Goal: Task Accomplishment & Management: Manage account settings

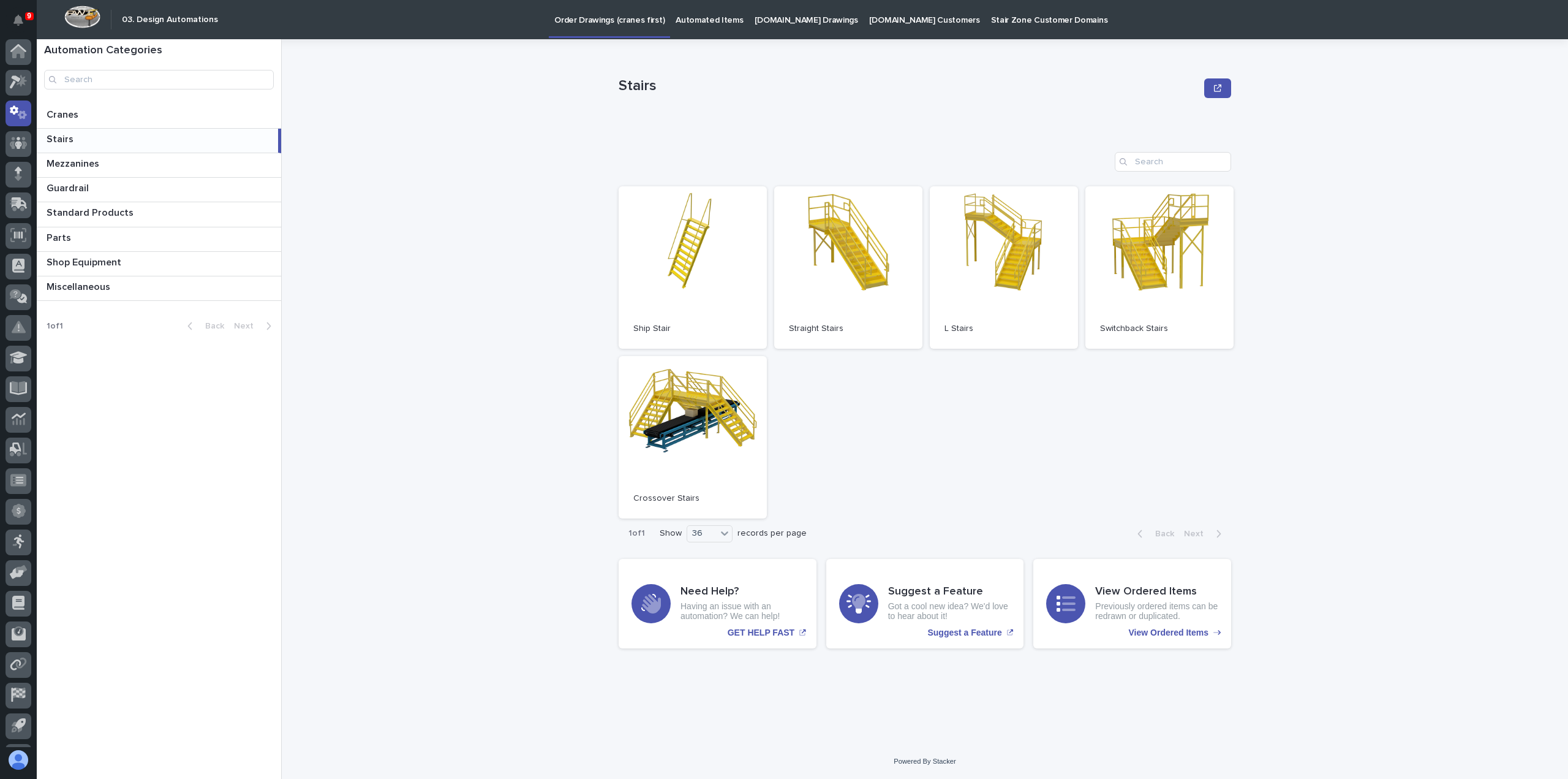
scroll to position [27, 0]
click at [22, 63] on div at bounding box center [18, 56] width 26 height 26
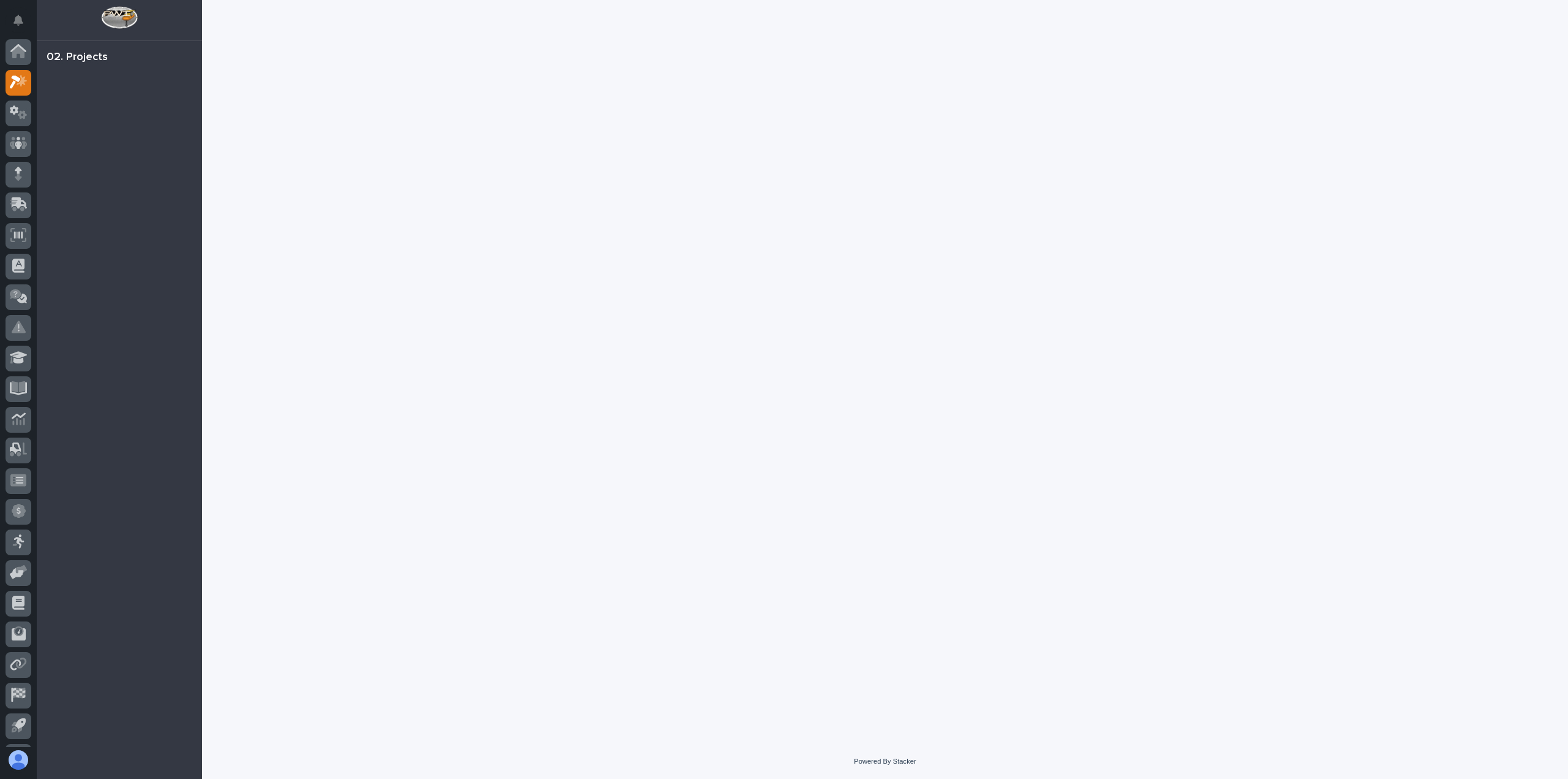
scroll to position [27, 0]
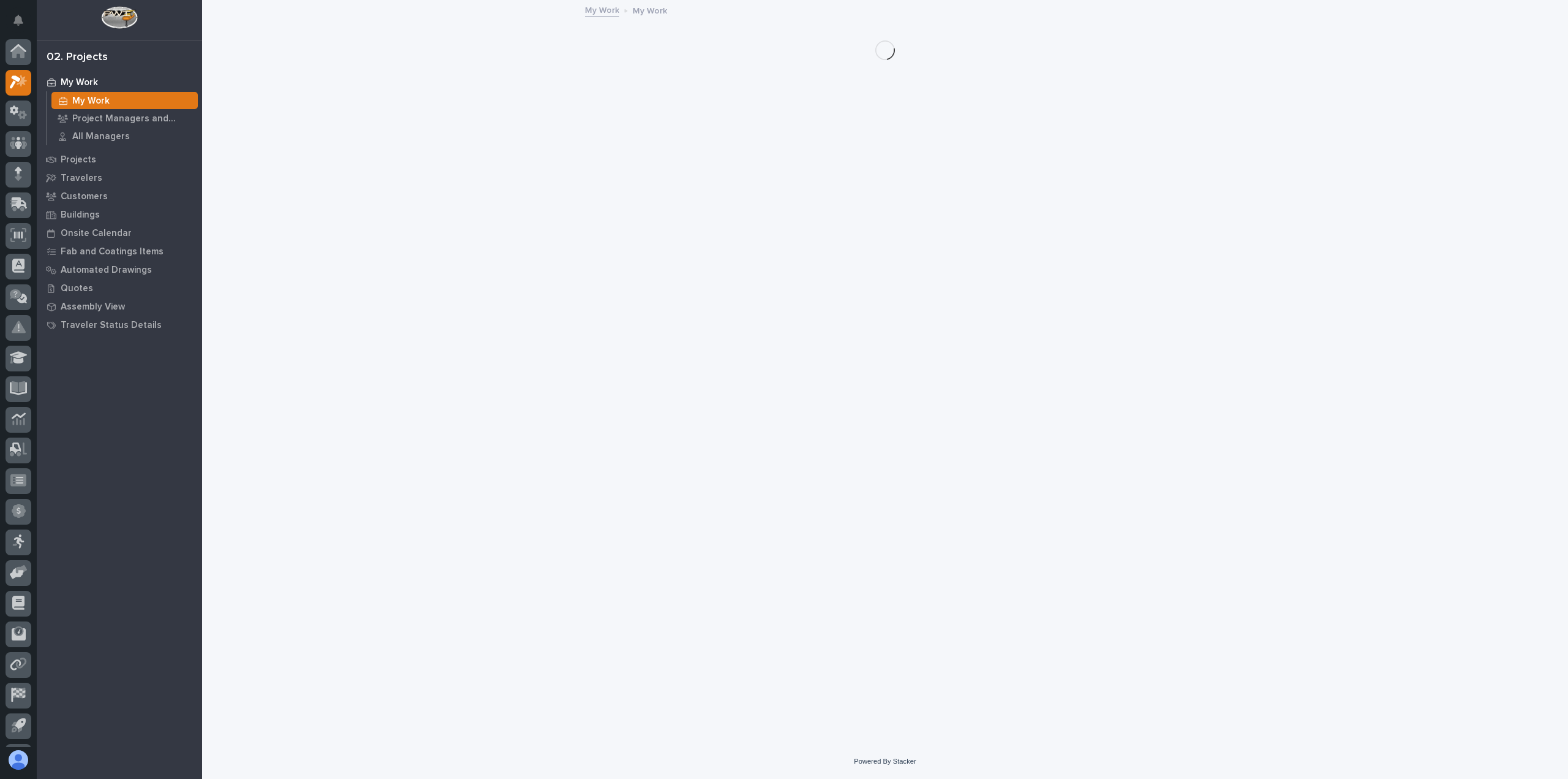
scroll to position [27, 0]
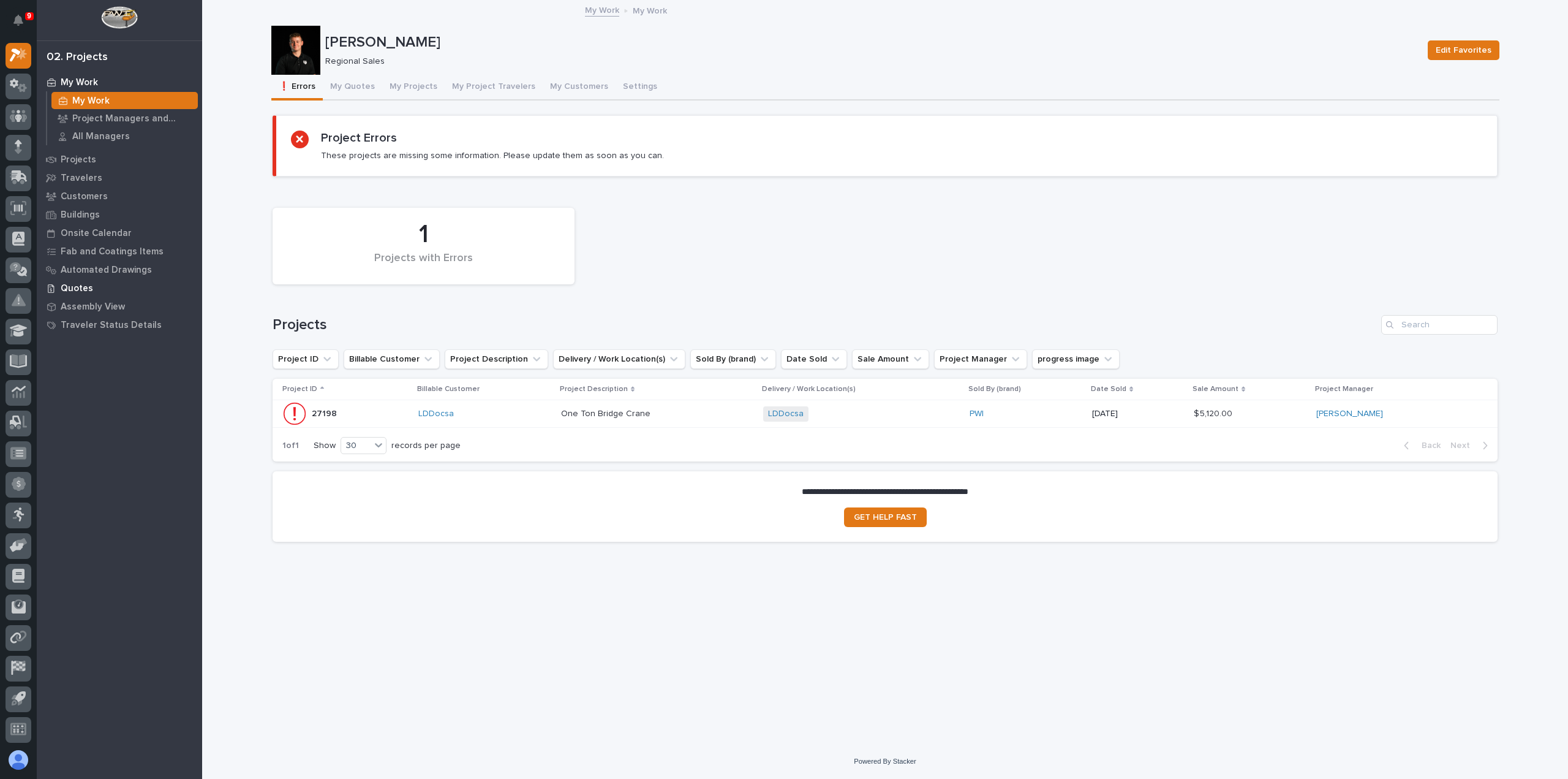
click at [74, 285] on p "Quotes" at bounding box center [77, 288] width 33 height 11
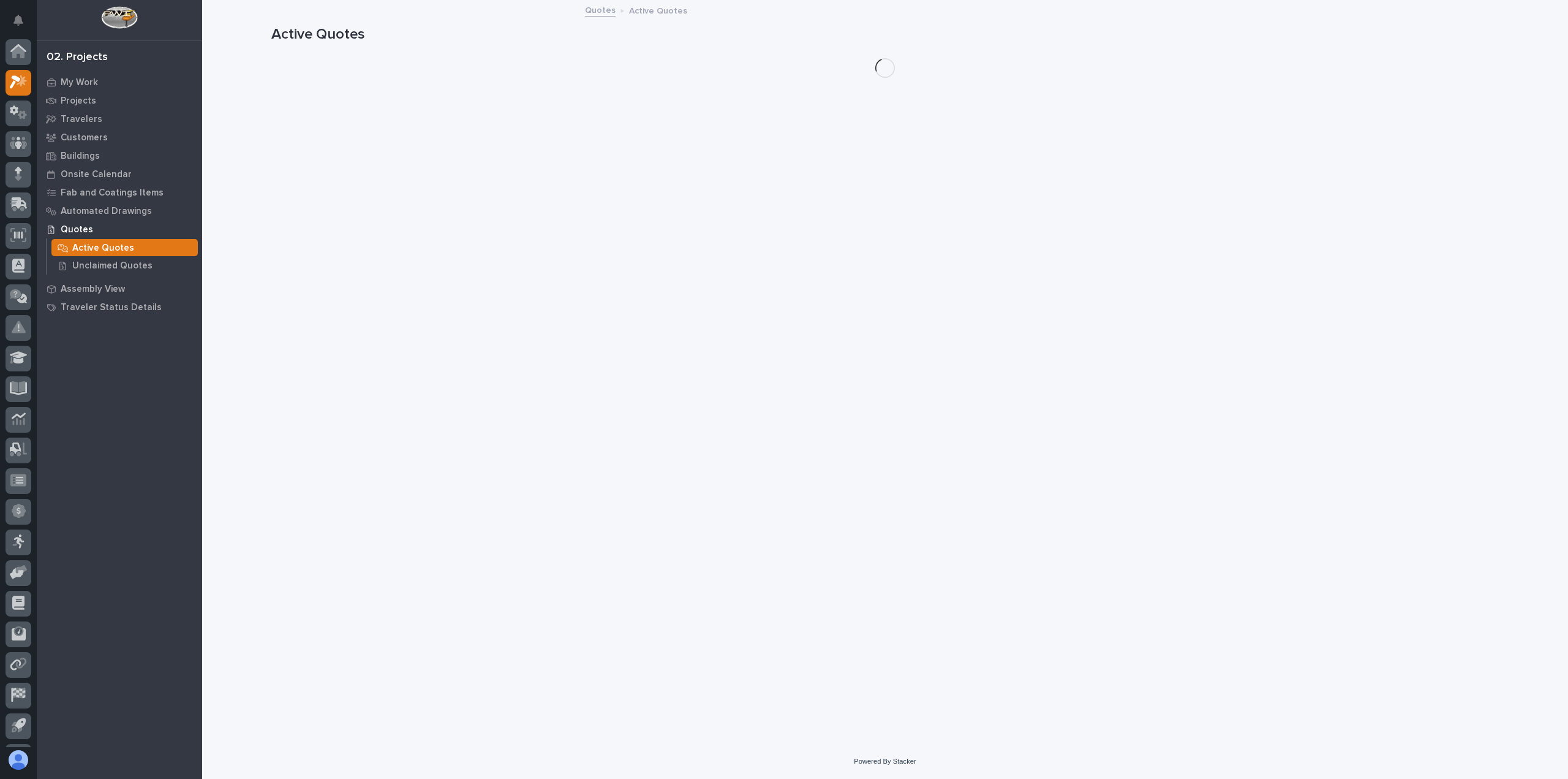
scroll to position [27, 0]
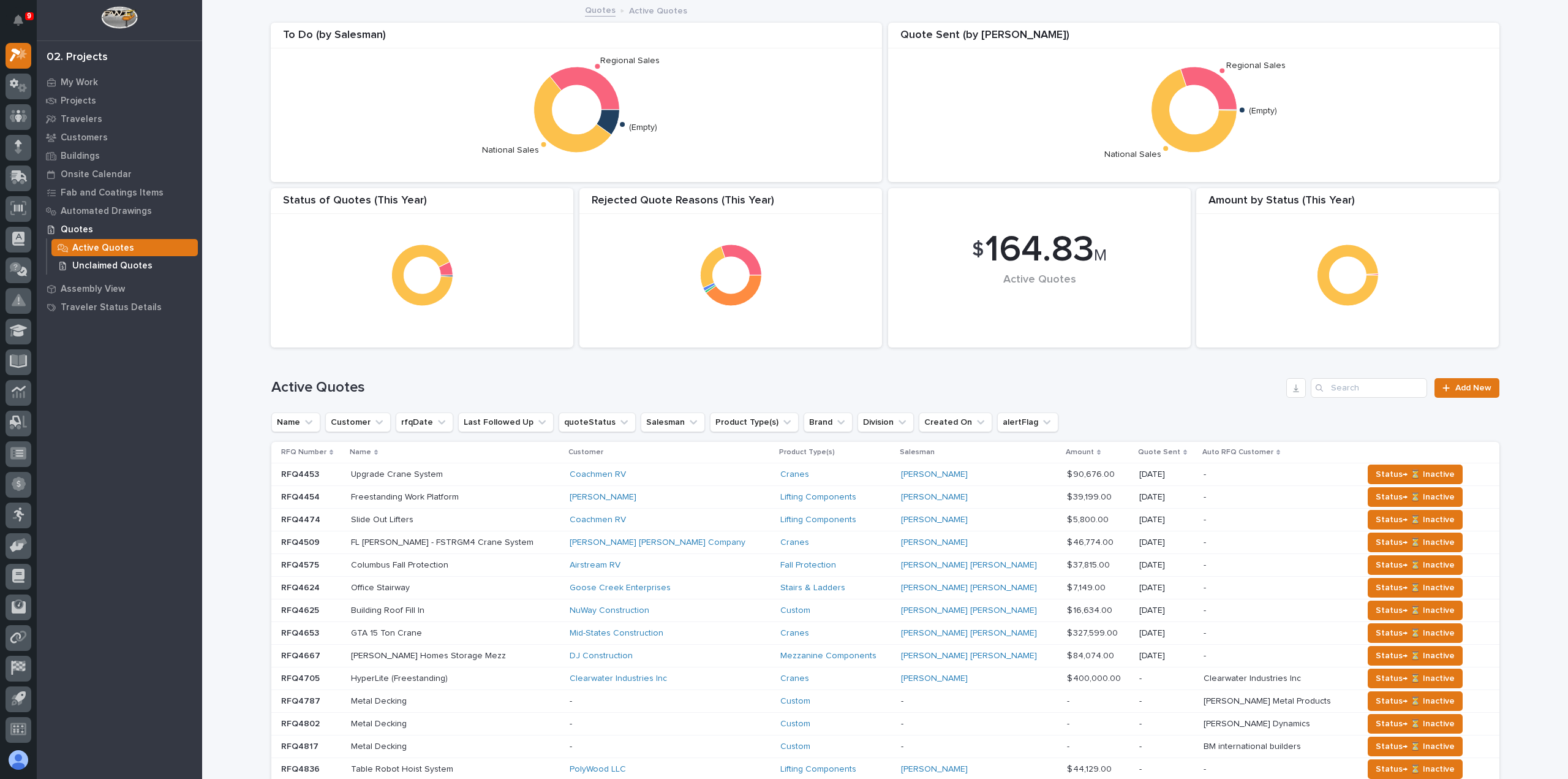
click at [80, 262] on p "Unclaimed Quotes" at bounding box center [112, 265] width 80 height 11
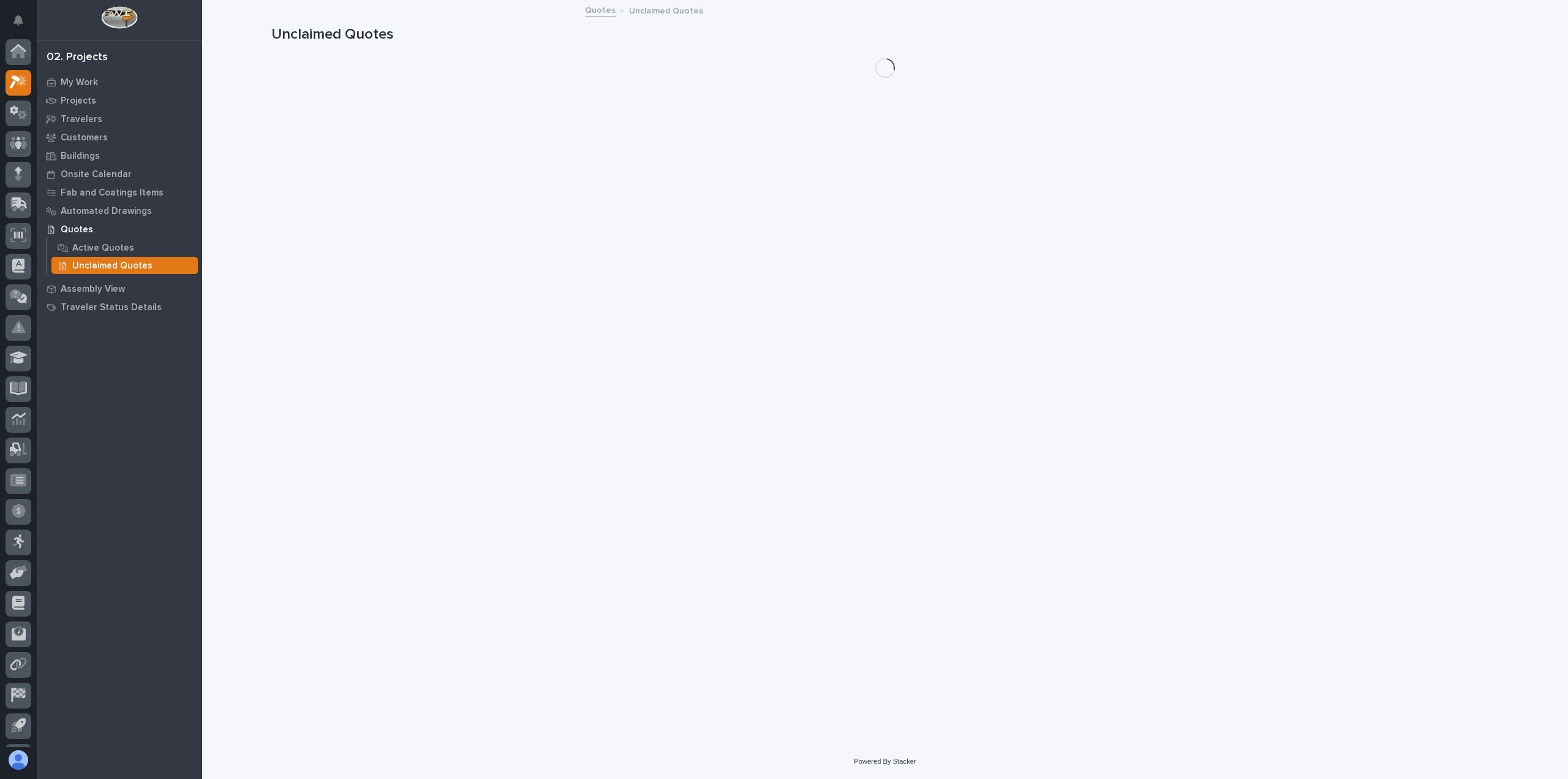
scroll to position [27, 0]
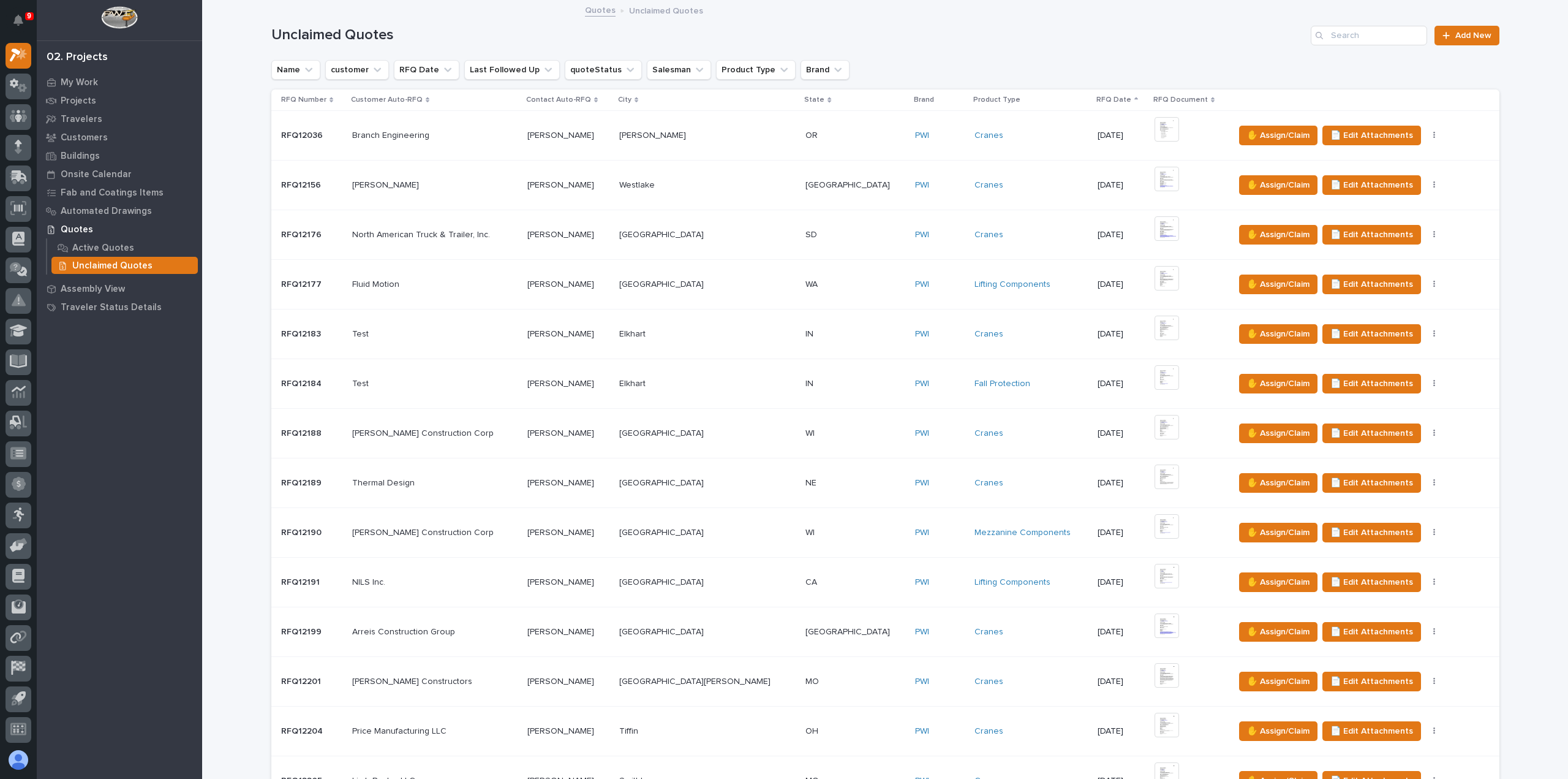
click at [517, 391] on div "Test Test" at bounding box center [434, 384] width 165 height 20
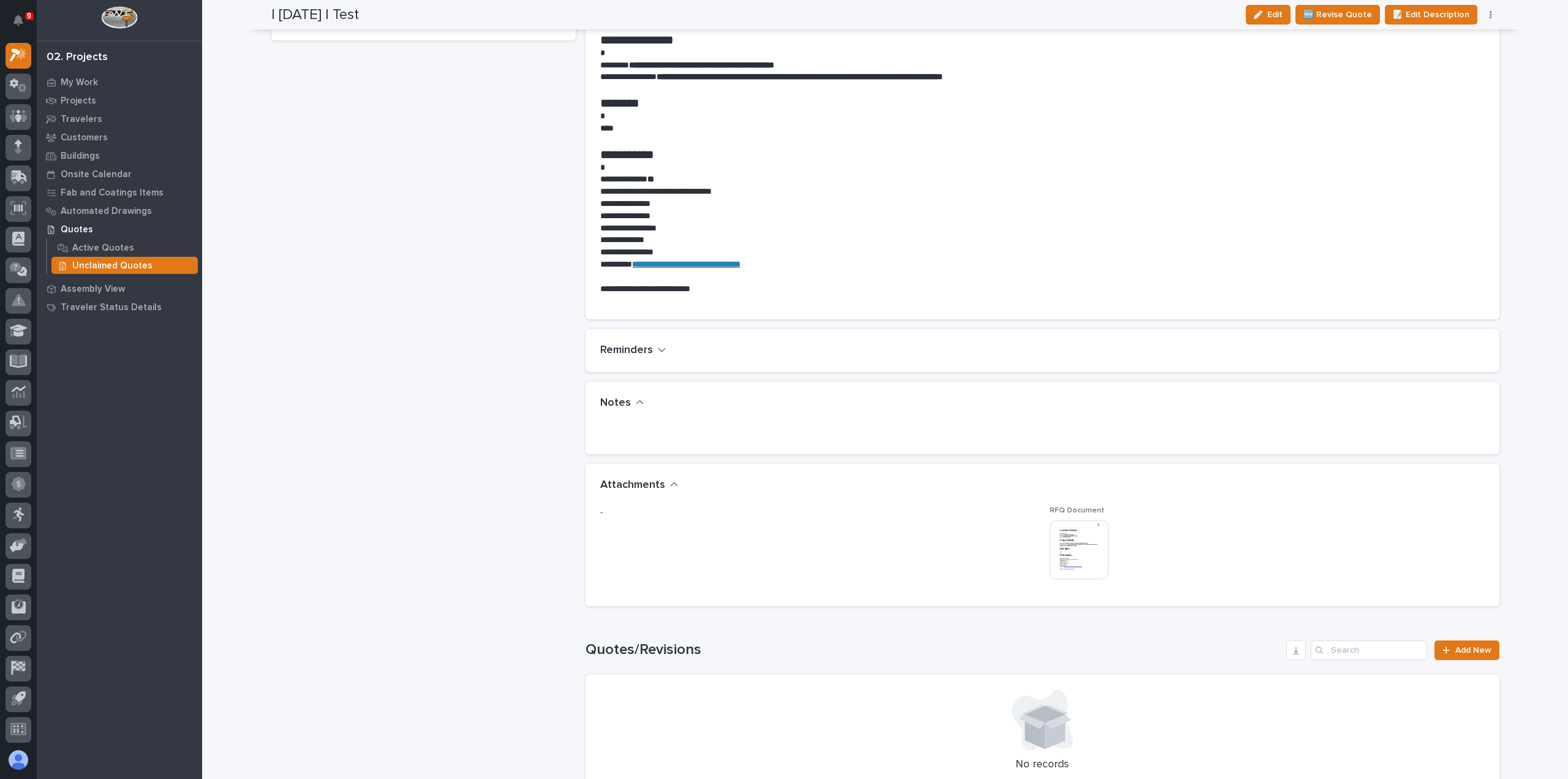
scroll to position [613, 0]
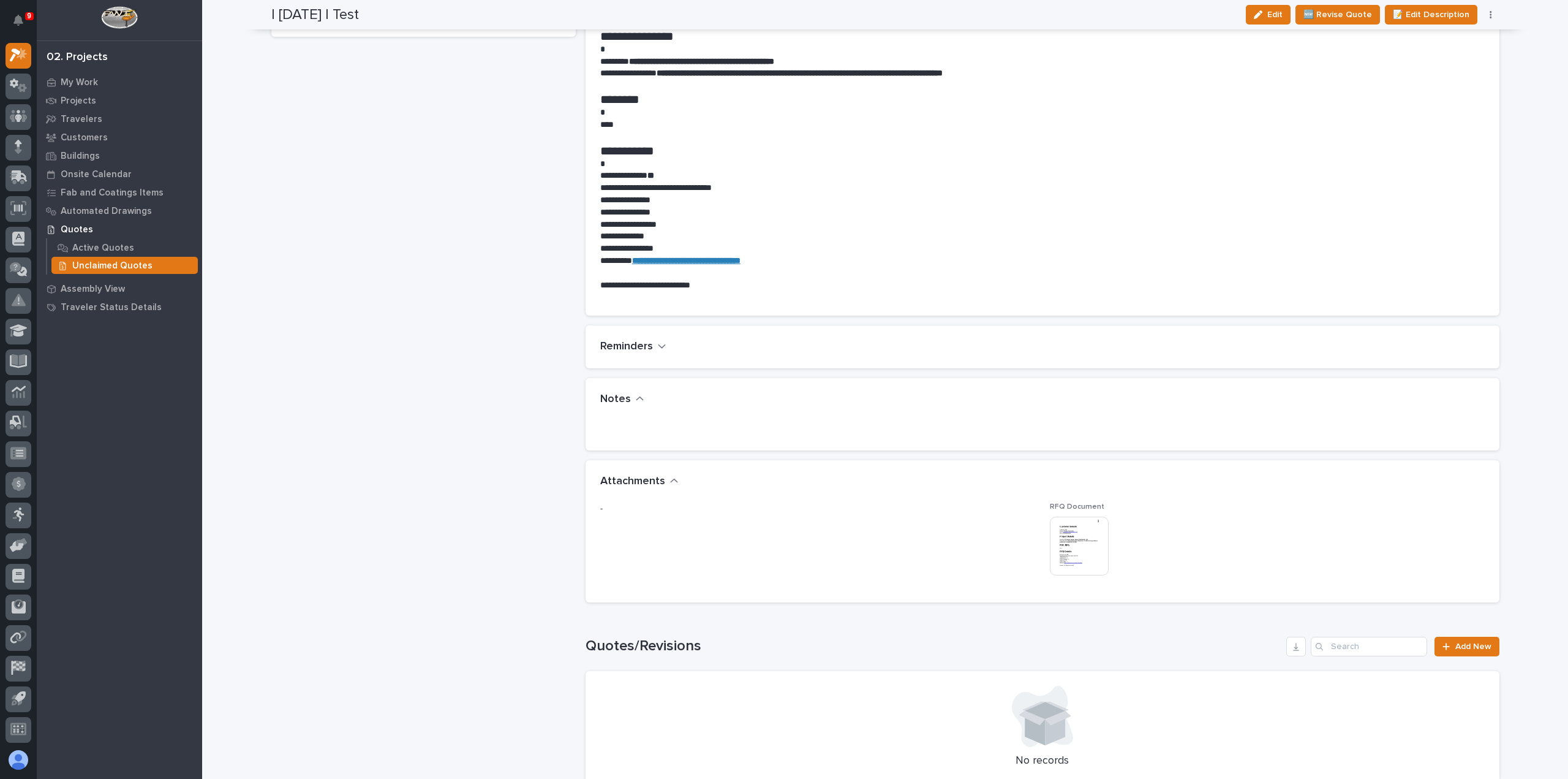
click at [1078, 558] on img at bounding box center [1079, 545] width 58 height 58
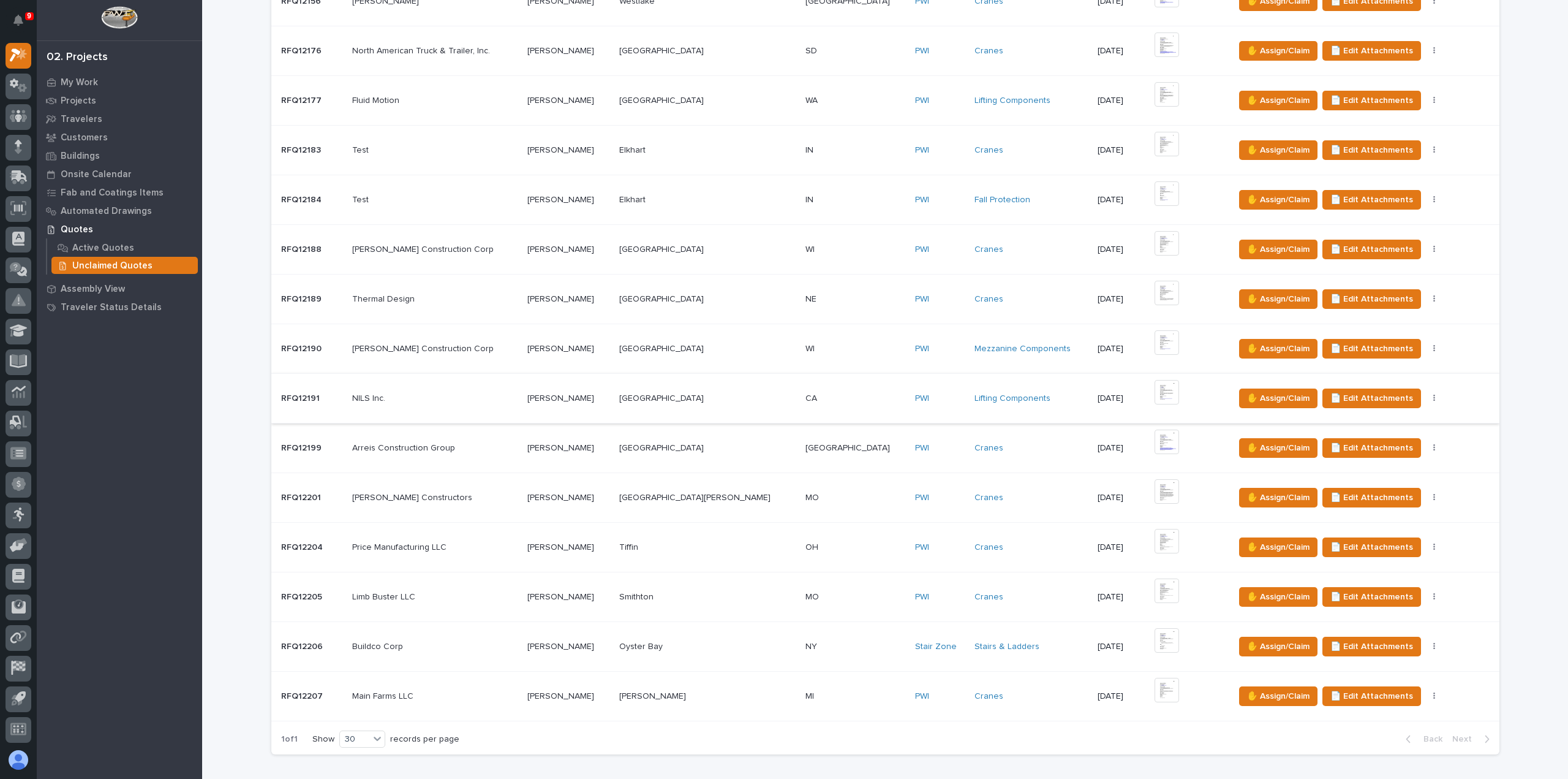
scroll to position [245, 0]
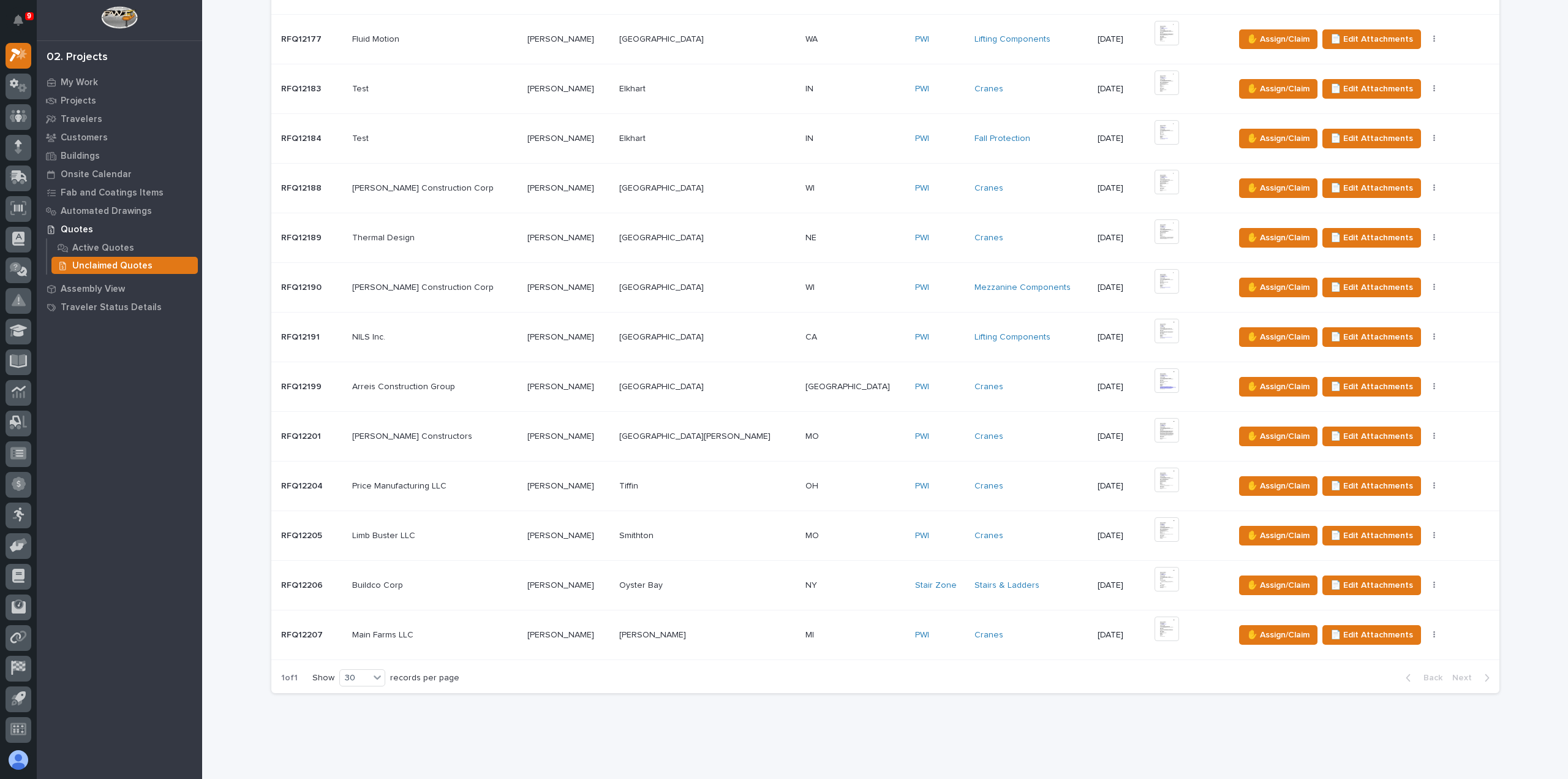
click at [805, 638] on div "MI MI" at bounding box center [855, 635] width 99 height 20
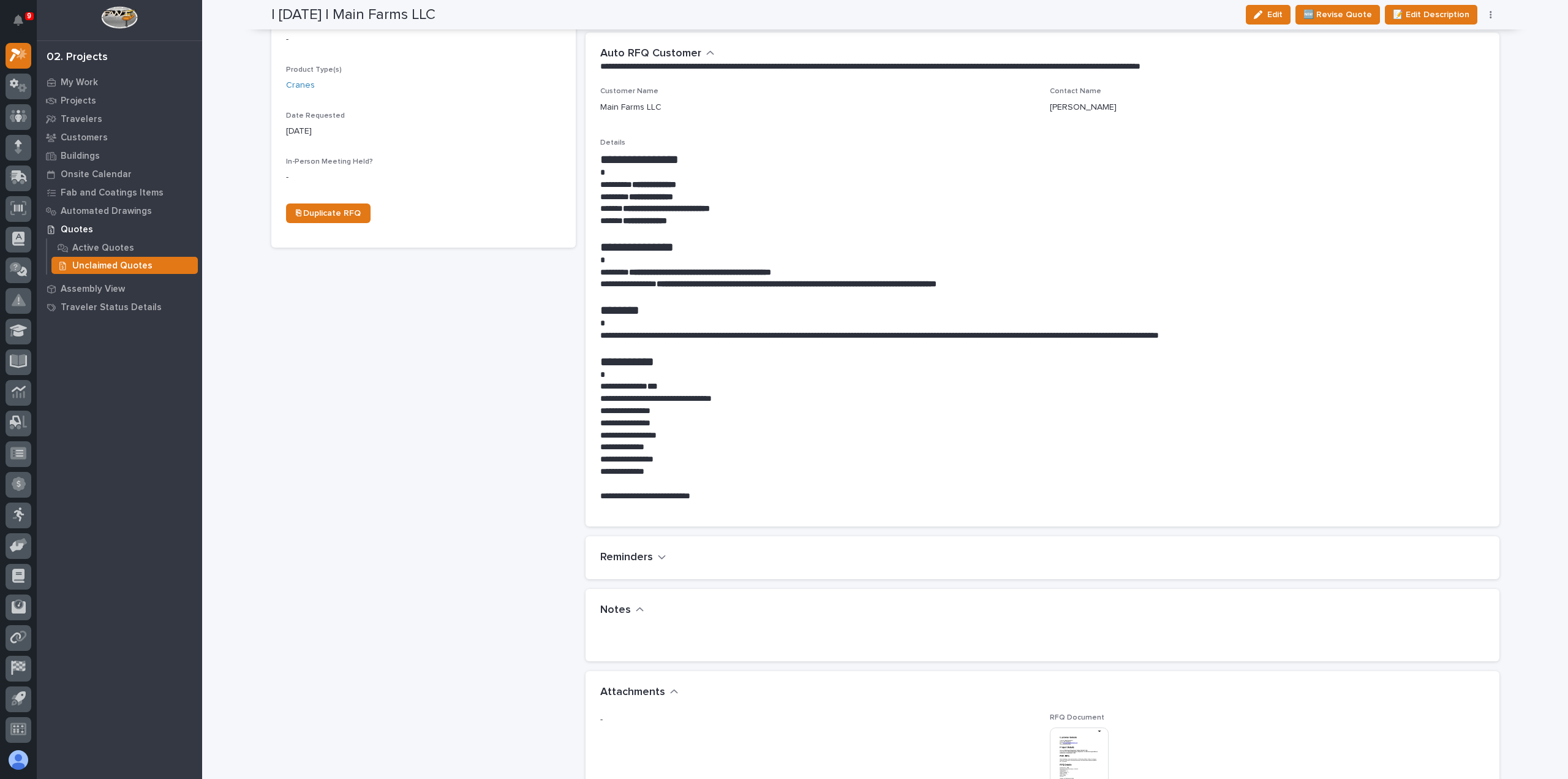
scroll to position [613, 0]
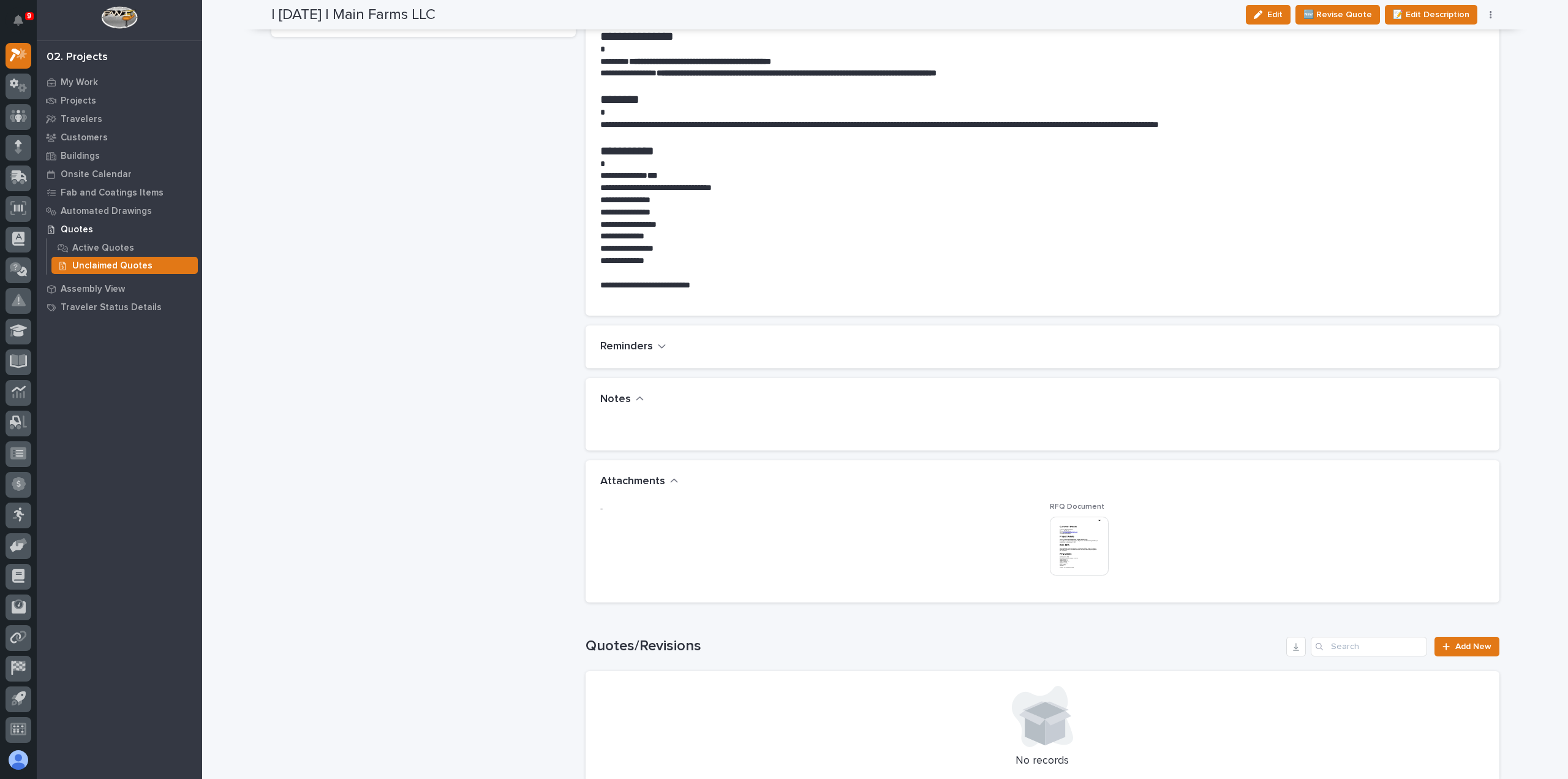
click at [1079, 550] on img at bounding box center [1079, 545] width 58 height 58
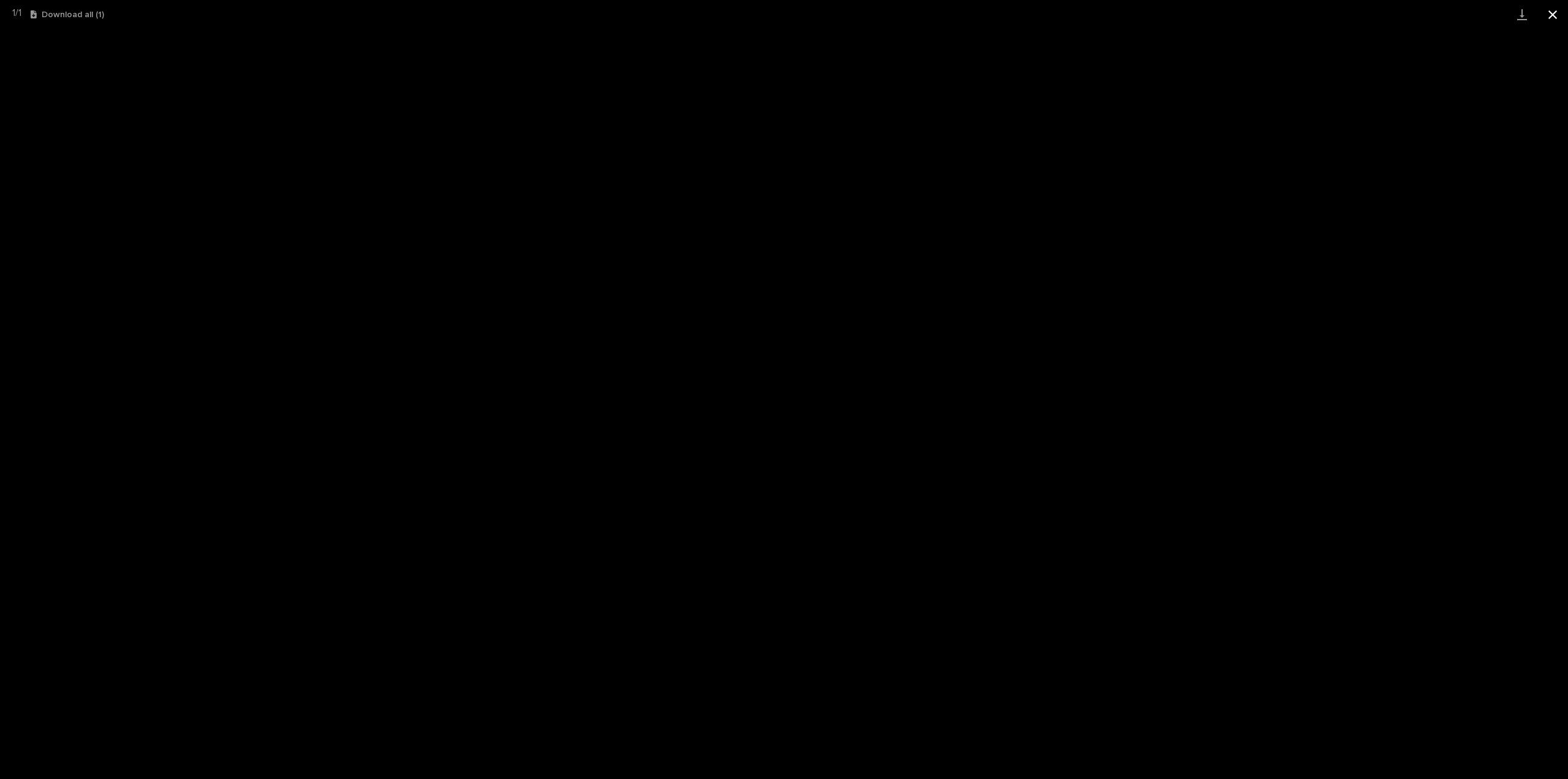
click at [1556, 8] on button "Close gallery" at bounding box center [1553, 15] width 31 height 29
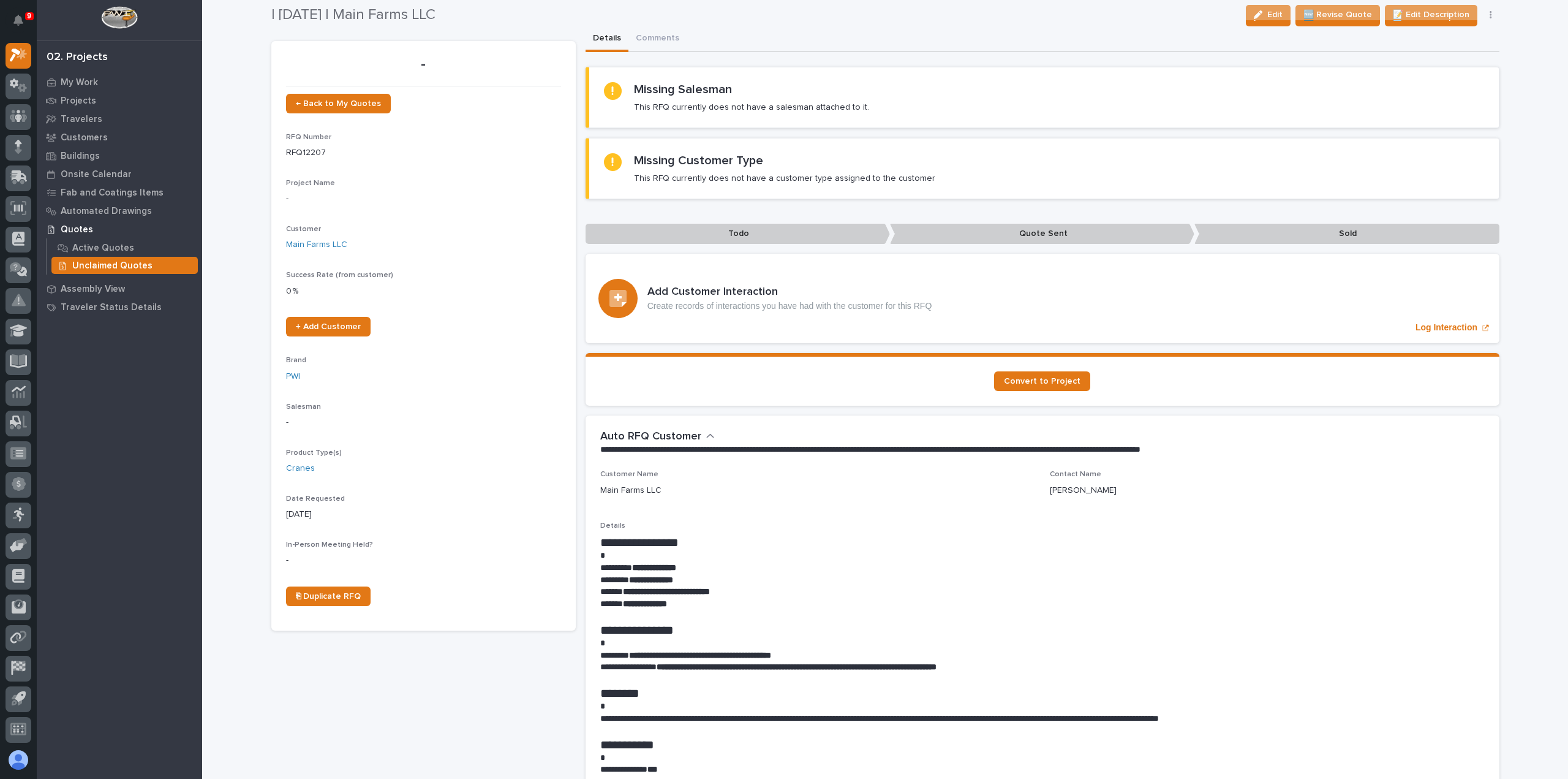
scroll to position [0, 0]
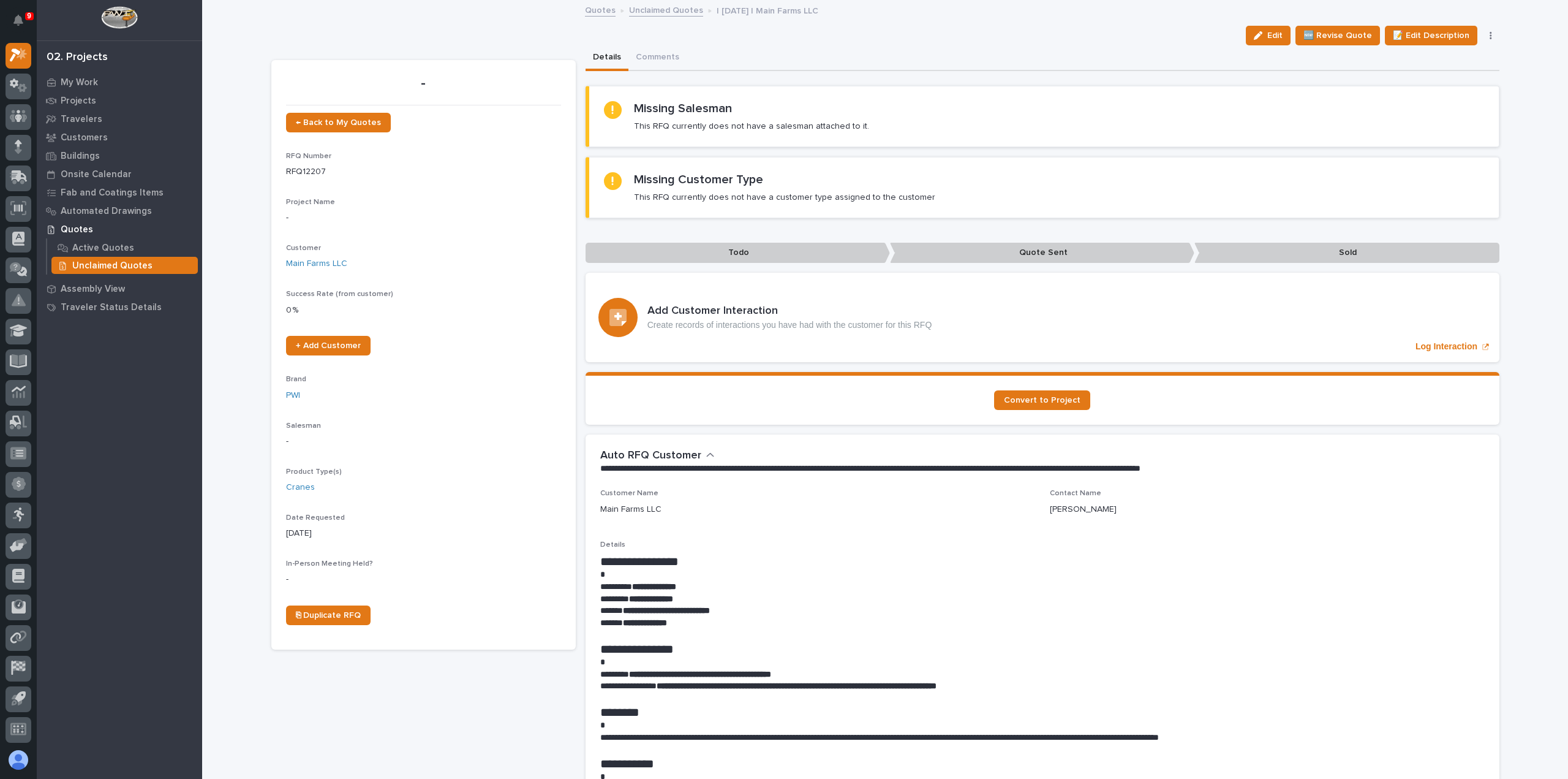
click at [1488, 36] on button "button" at bounding box center [1490, 35] width 17 height 8
click at [1450, 96] on span "✋ Assign/Claim" at bounding box center [1423, 99] width 63 height 15
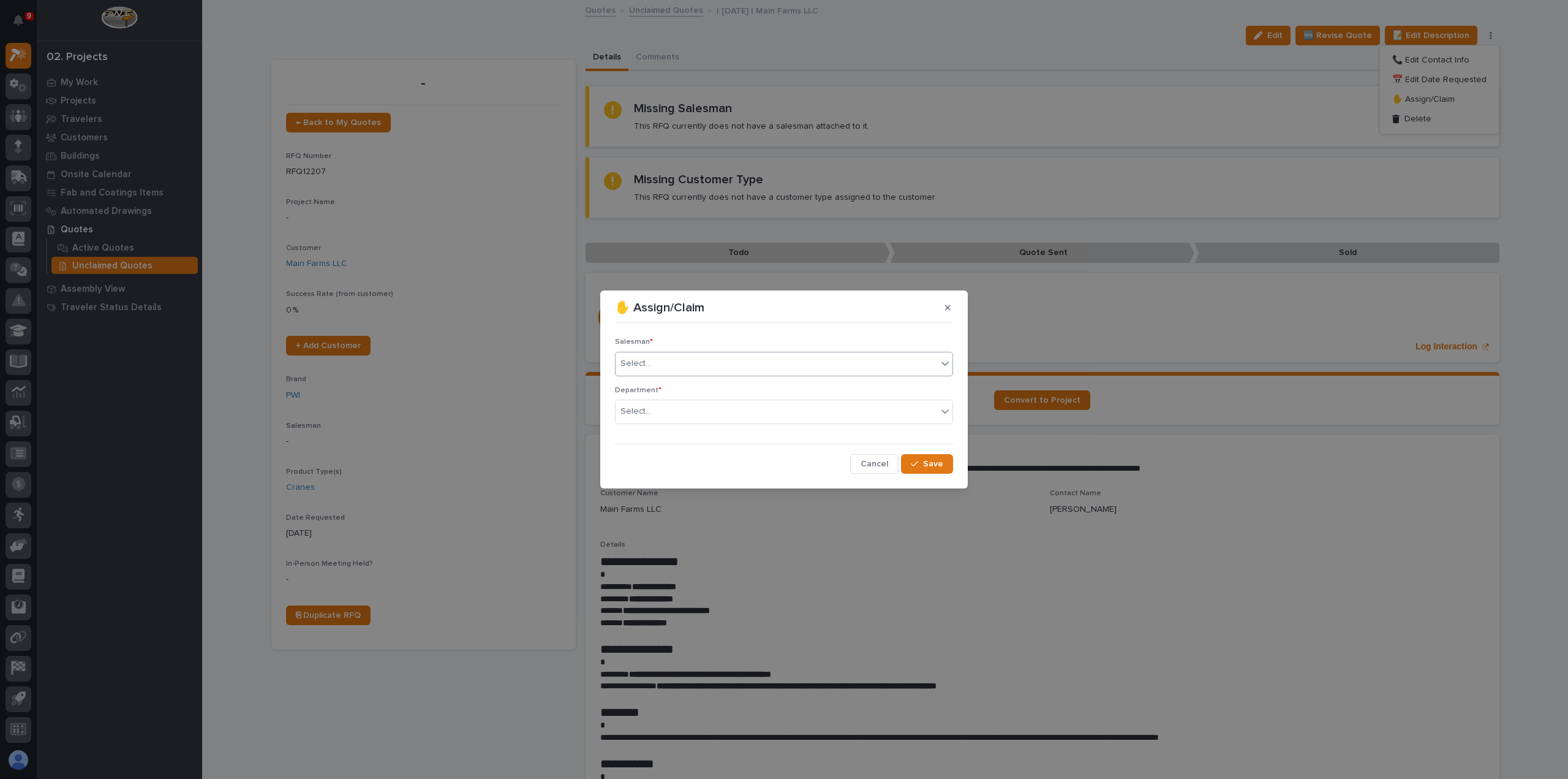
click at [680, 359] on div "Select..." at bounding box center [776, 363] width 322 height 20
type input "***"
click at [712, 385] on div "[PERSON_NAME]" at bounding box center [784, 388] width 337 height 22
click at [709, 413] on div "Select..." at bounding box center [776, 411] width 322 height 20
click at [701, 449] on div "Regional Sales" at bounding box center [784, 456] width 337 height 22
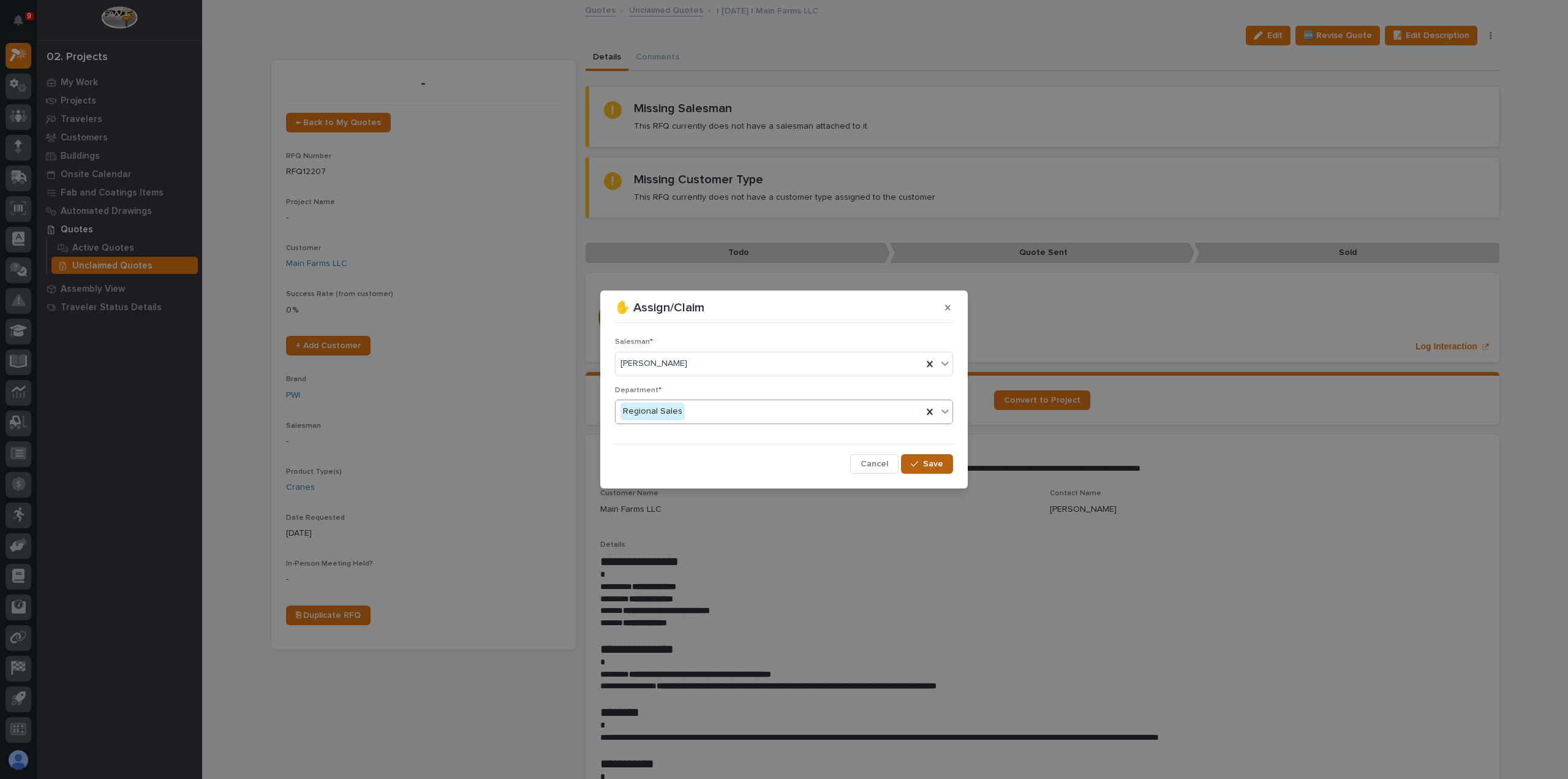
click at [931, 471] on button "Save" at bounding box center [927, 463] width 52 height 19
